Goal: Task Accomplishment & Management: Use online tool/utility

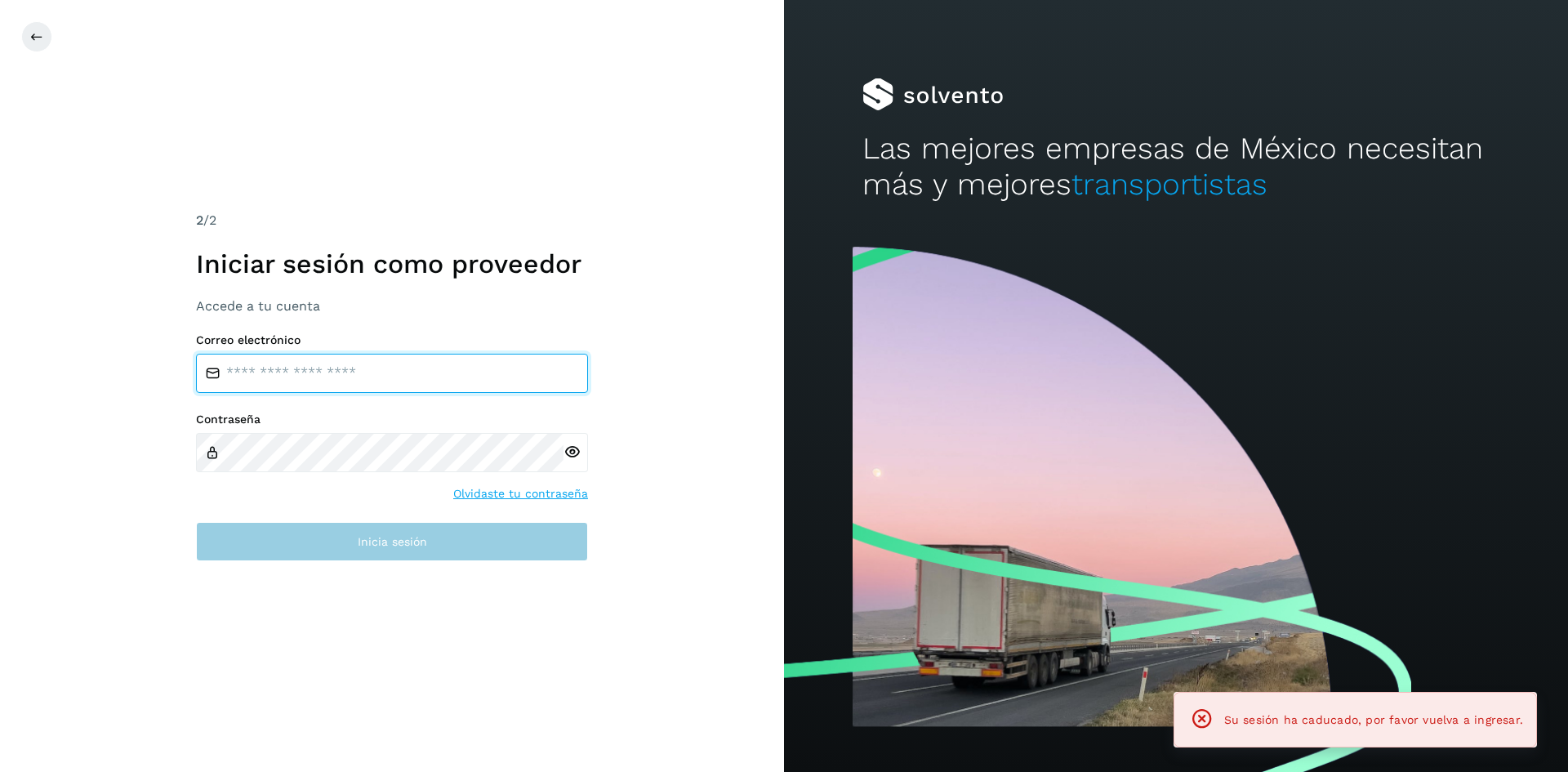
type input "**********"
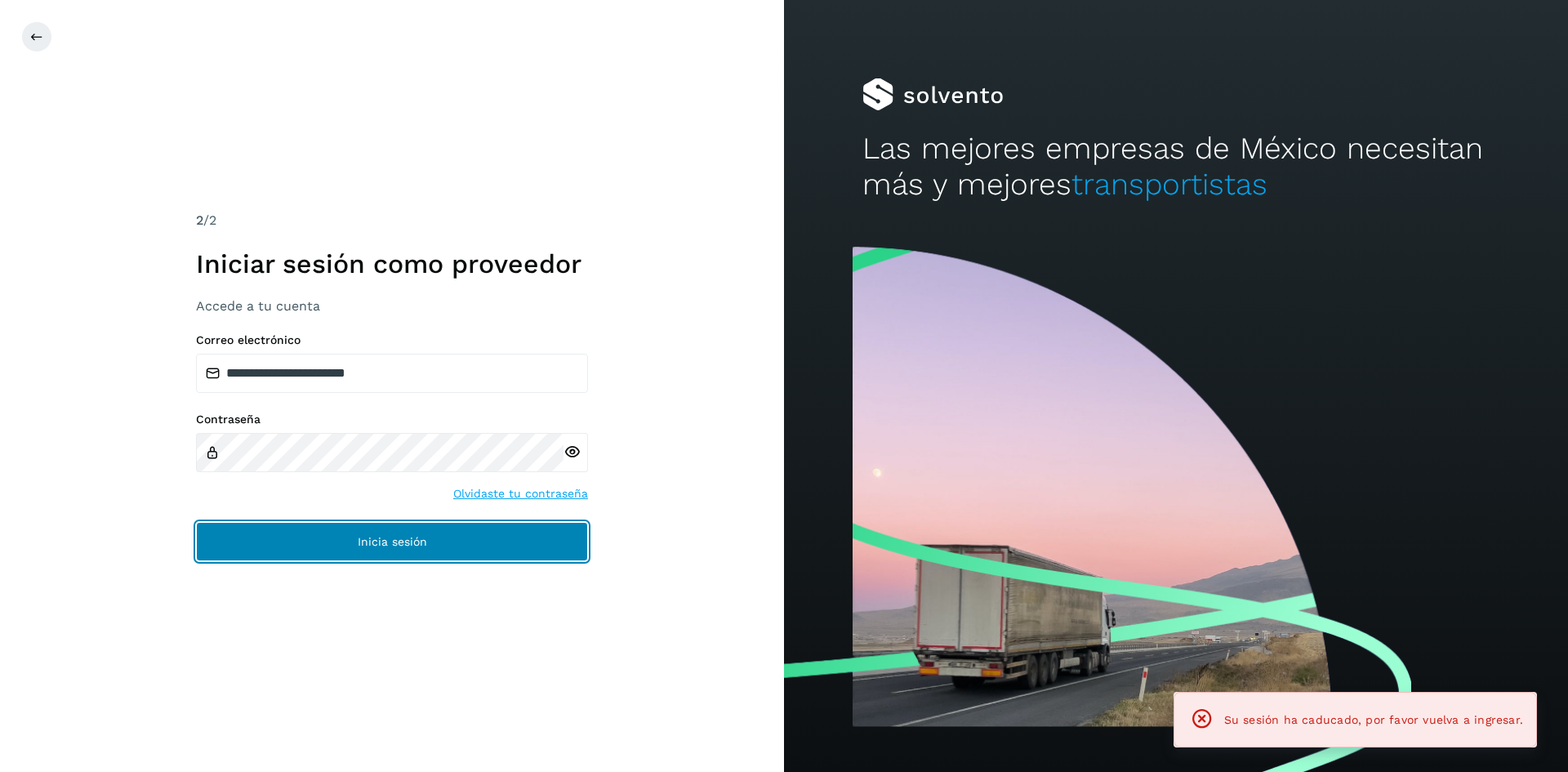
click at [418, 551] on button "Inicia sesión" at bounding box center [392, 541] width 392 height 39
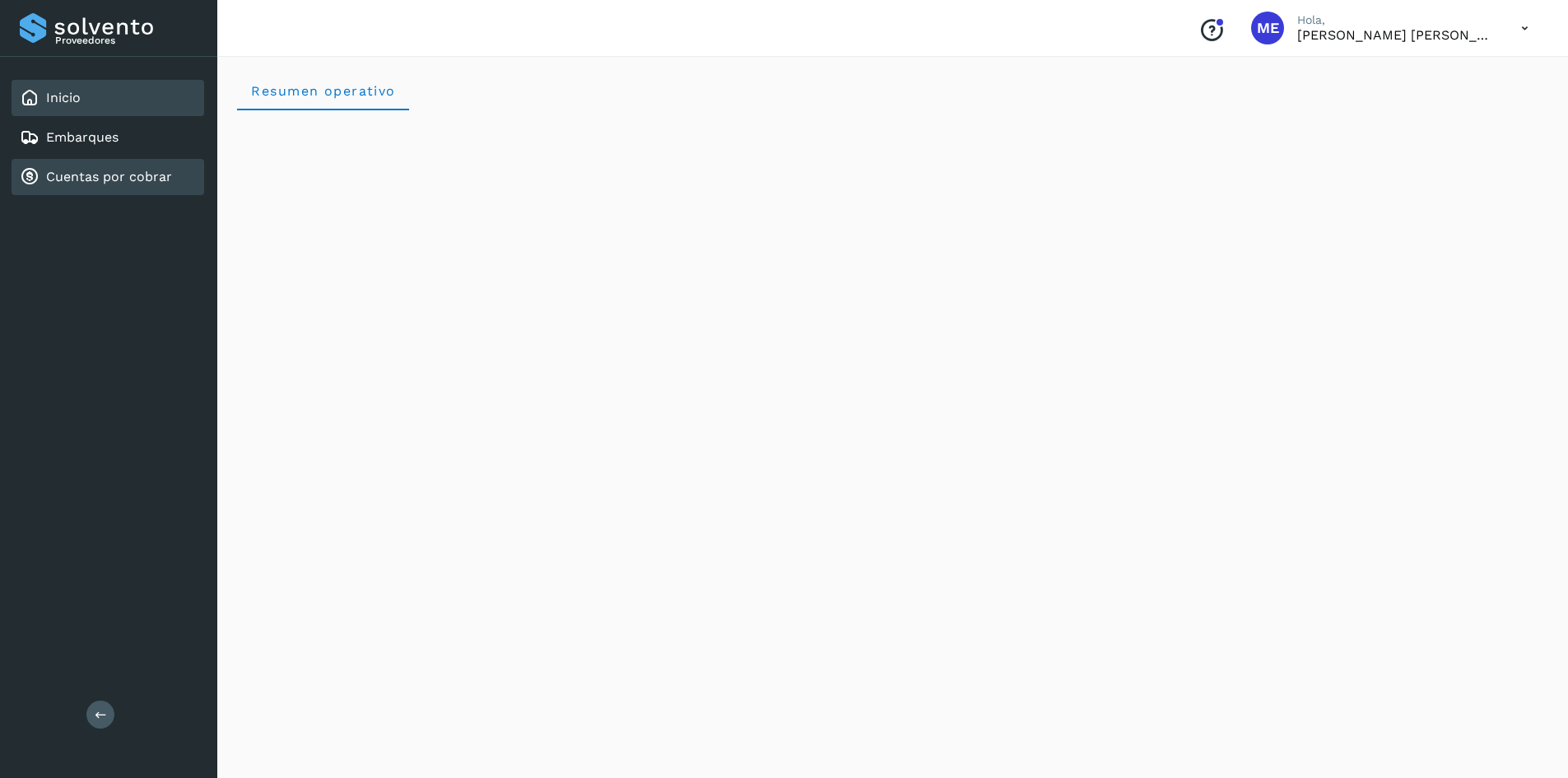
click at [155, 175] on link "Cuentas por cobrar" at bounding box center [108, 176] width 126 height 16
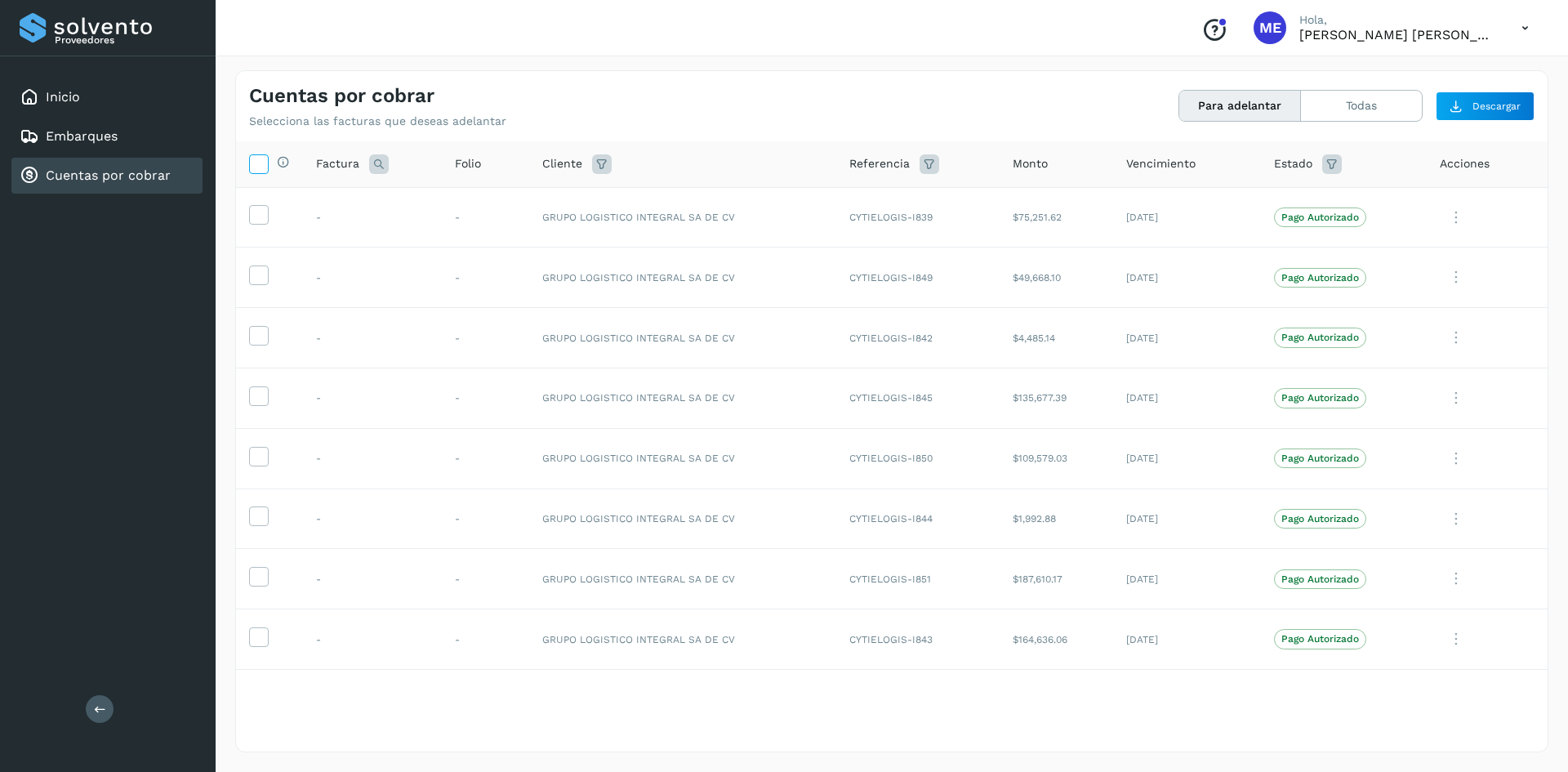
click at [259, 159] on icon at bounding box center [259, 163] width 17 height 17
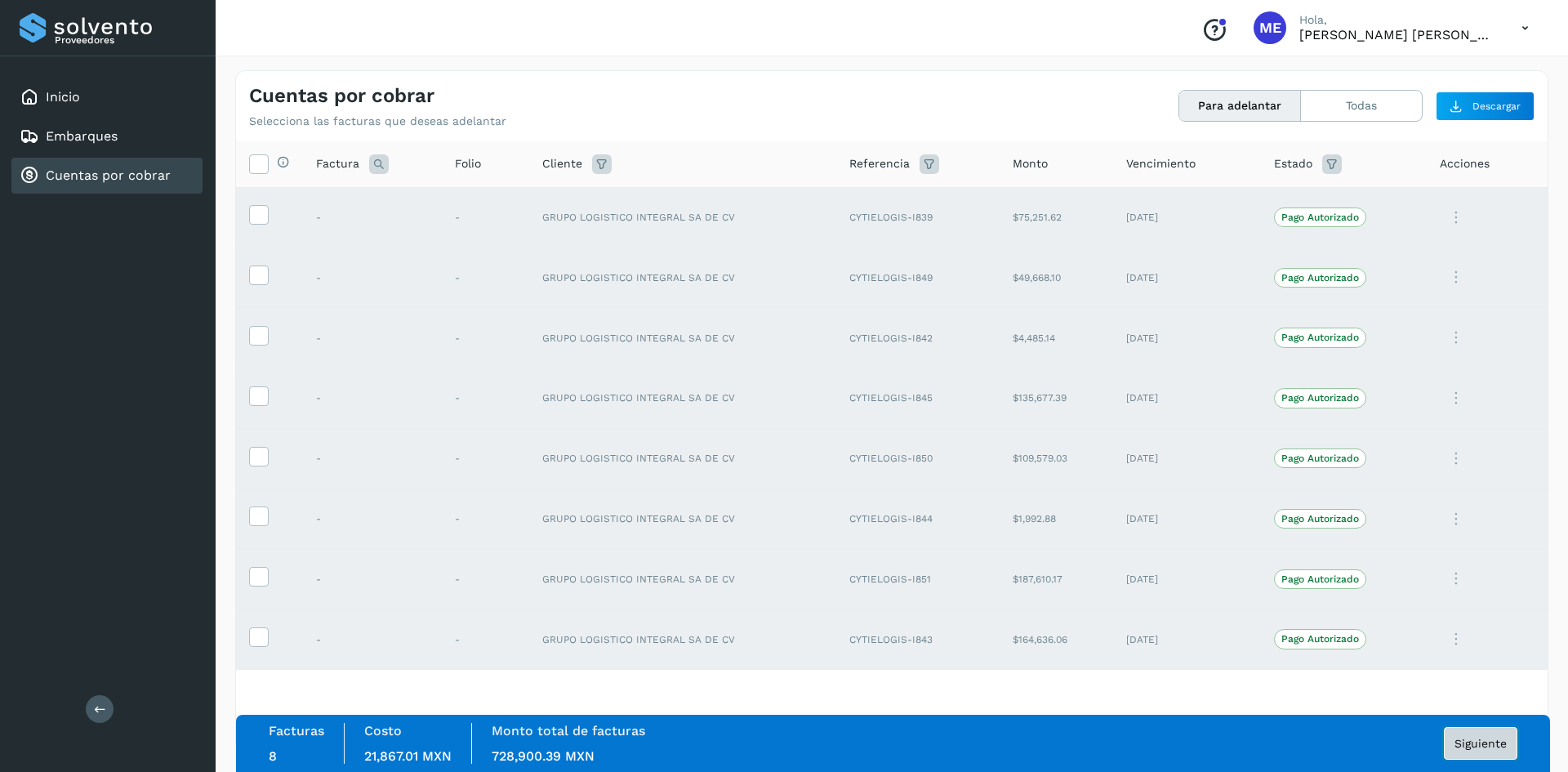
click at [1509, 742] on button "Siguiente" at bounding box center [1481, 742] width 73 height 32
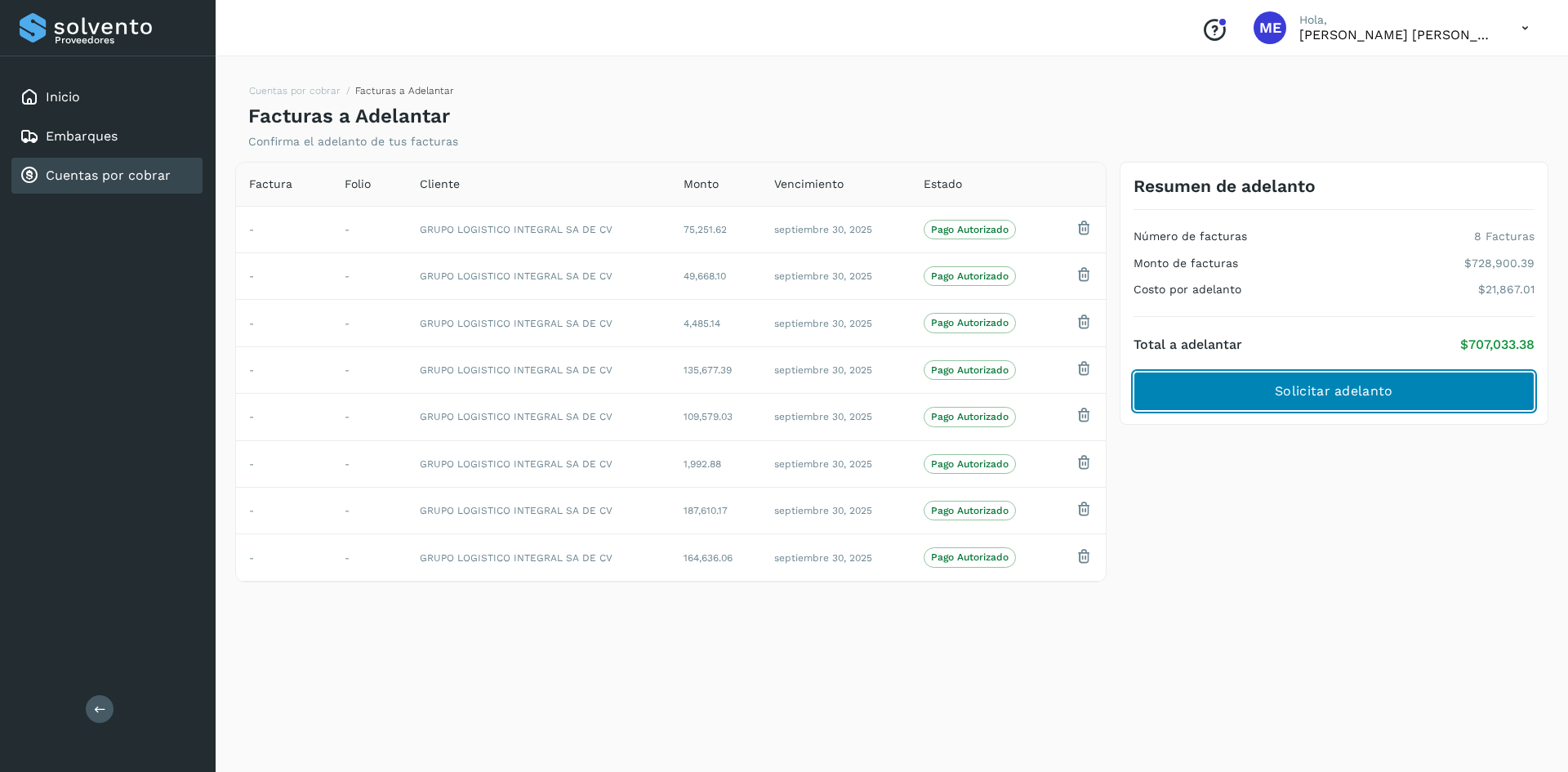
click at [1326, 394] on span "Solicitar adelanto" at bounding box center [1334, 391] width 118 height 18
